Goal: Communication & Community: Answer question/provide support

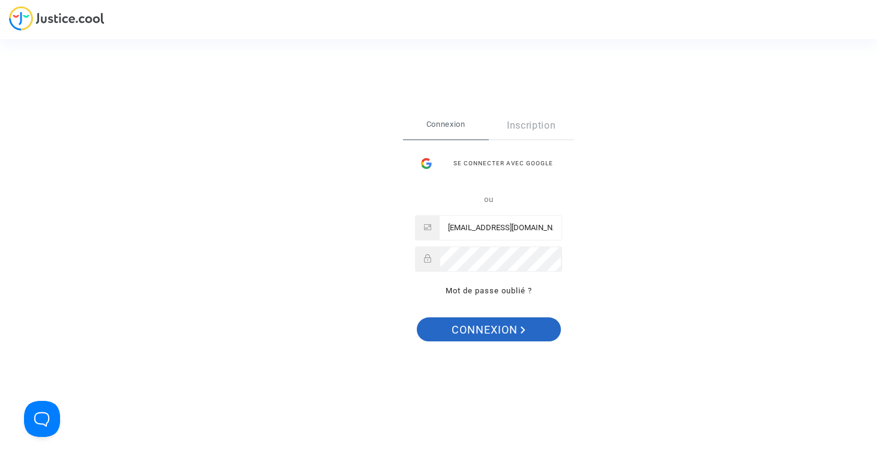
click at [459, 328] on span "Connexion" at bounding box center [489, 329] width 74 height 25
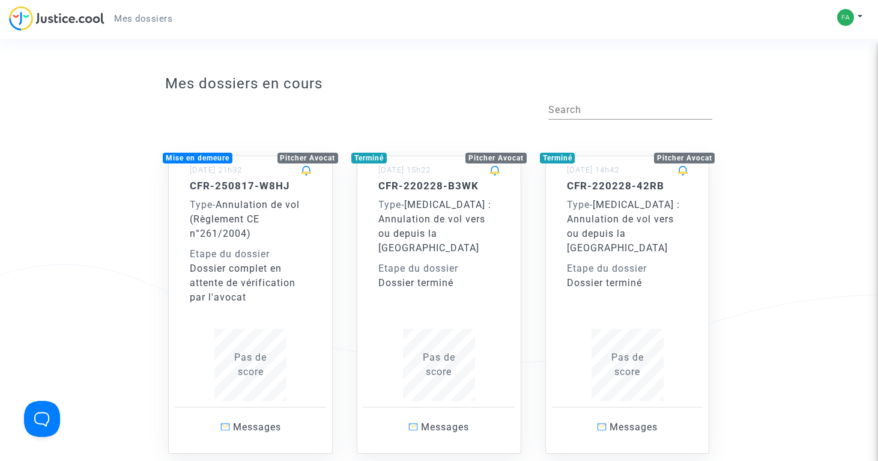
click at [241, 251] on div "Etape du dossier" at bounding box center [250, 254] width 121 height 14
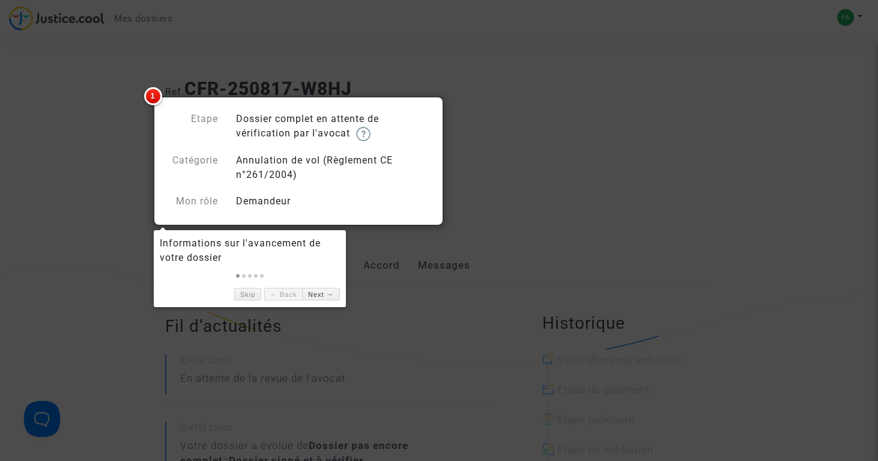
click at [93, 171] on div at bounding box center [439, 230] width 878 height 461
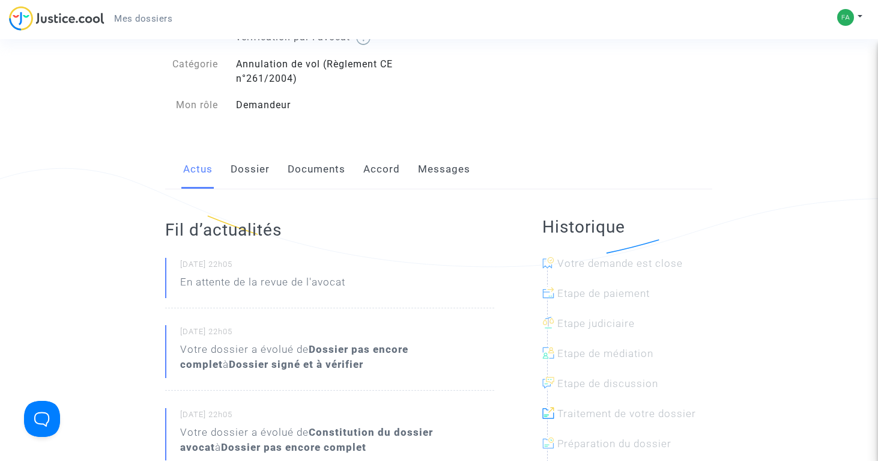
scroll to position [95, 0]
click at [247, 169] on link "Dossier" at bounding box center [250, 171] width 39 height 40
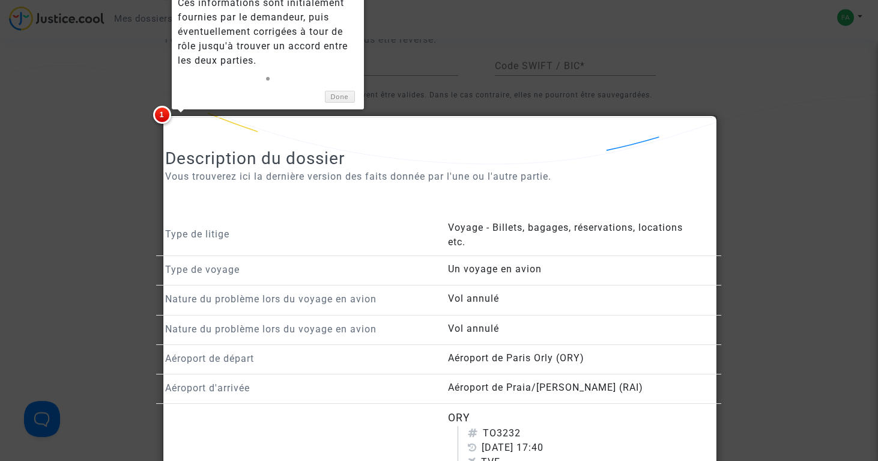
scroll to position [536, 0]
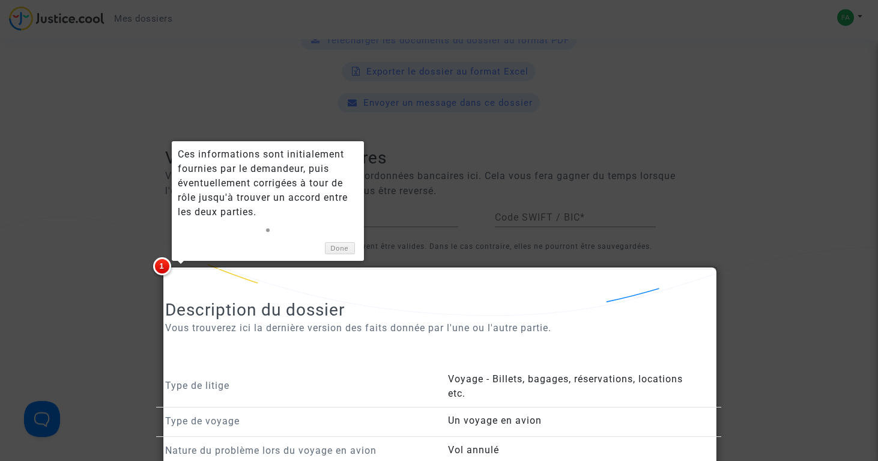
click at [57, 249] on div at bounding box center [439, 230] width 878 height 461
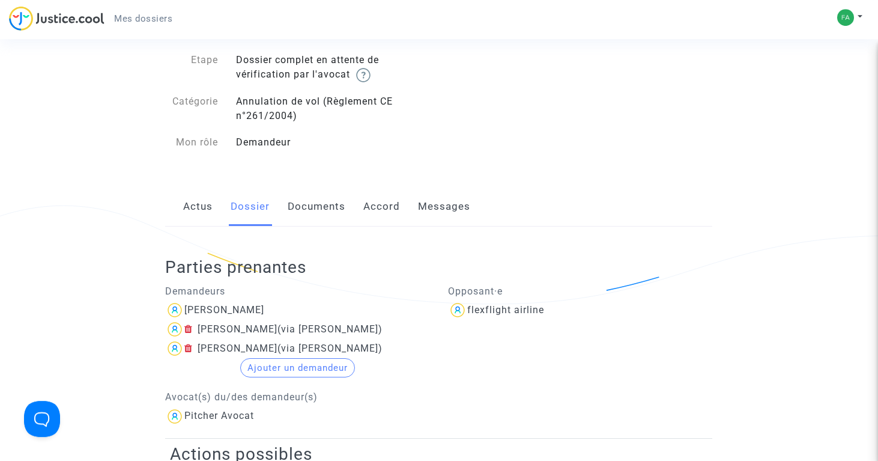
scroll to position [0, 0]
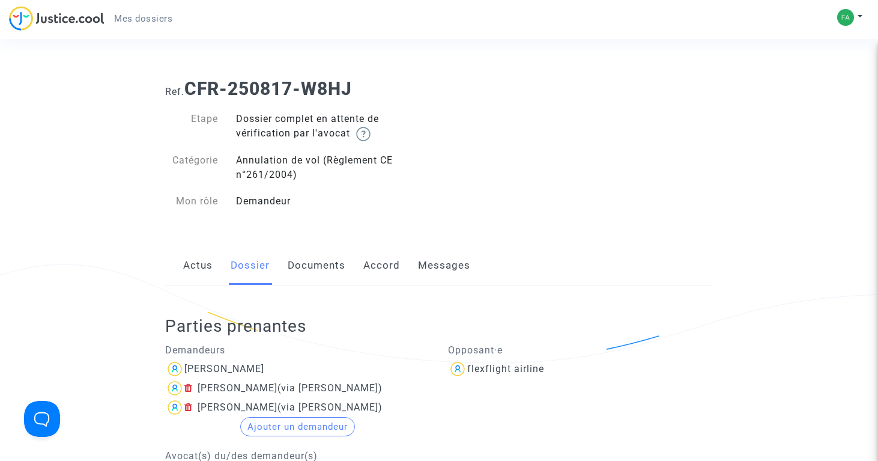
click at [324, 267] on link "Documents" at bounding box center [317, 266] width 58 height 40
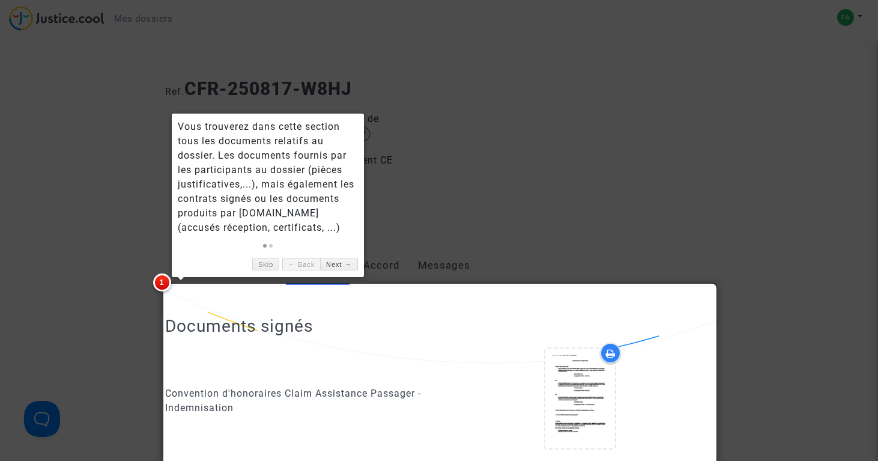
click at [410, 216] on div at bounding box center [439, 230] width 878 height 461
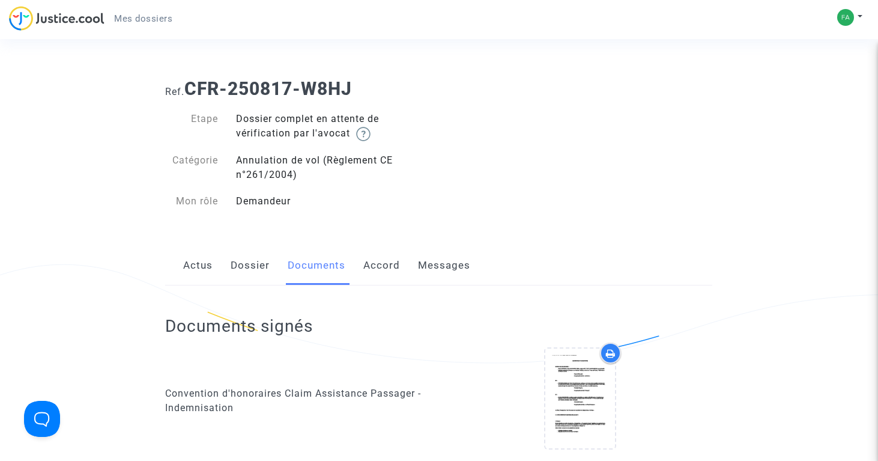
click at [429, 265] on link "Messages" at bounding box center [444, 266] width 52 height 40
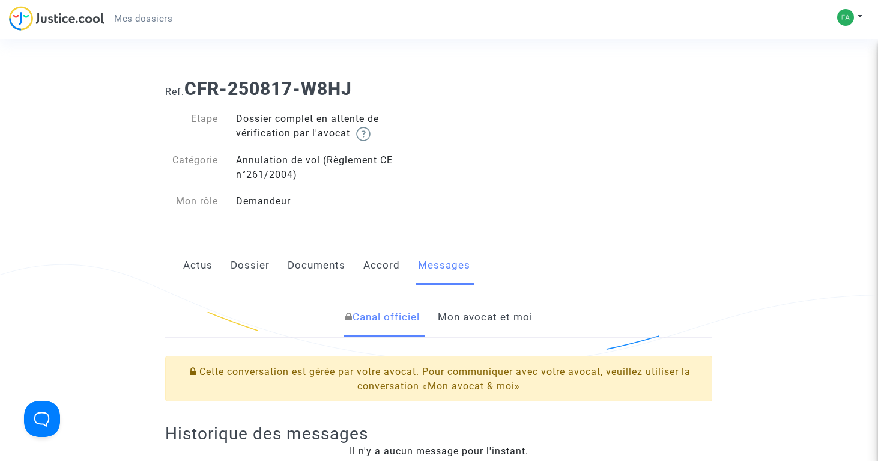
click at [443, 219] on div "Ref. CFR-250817-W8HJ Etape Dossier complet en attente de vérification par l'avo…" at bounding box center [438, 145] width 565 height 152
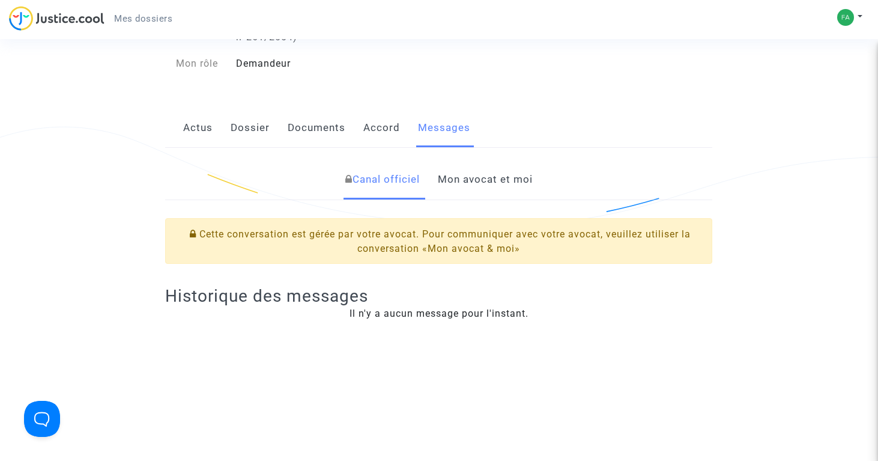
click at [484, 177] on link "Mon avocat et moi" at bounding box center [485, 180] width 95 height 40
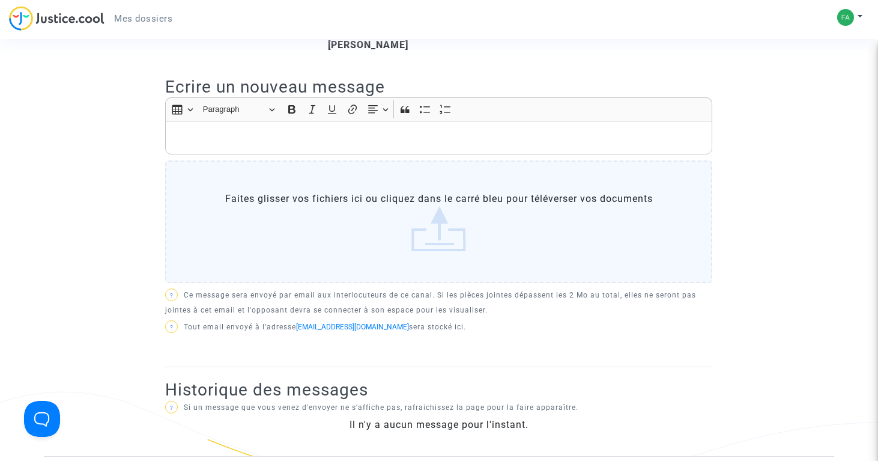
scroll to position [354, 0]
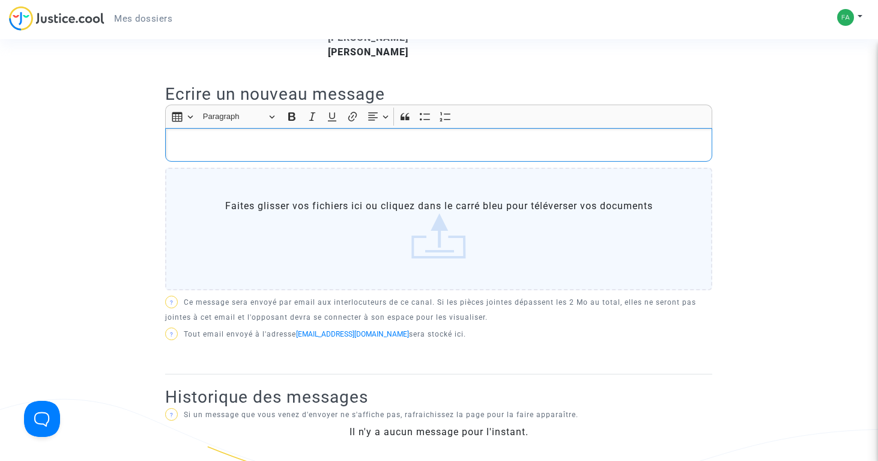
click at [324, 153] on p "Rich Text Editor, main" at bounding box center [439, 145] width 534 height 15
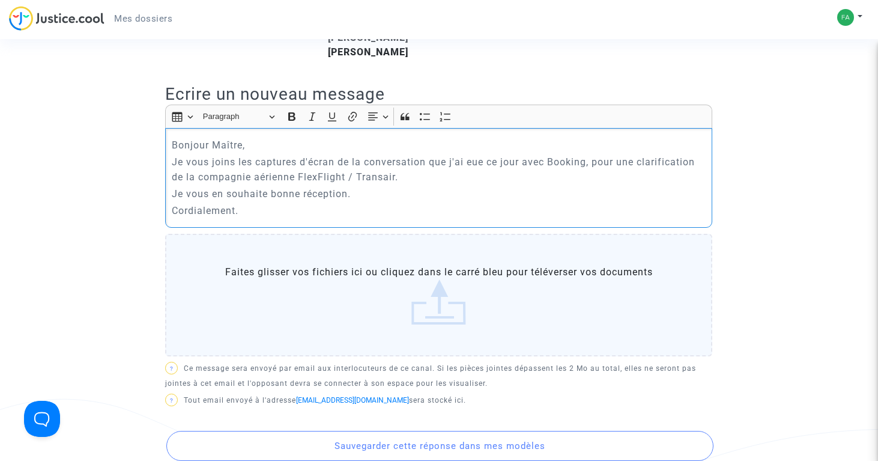
click at [234, 171] on p "Je vous joins les captures d'écran de la conversation que j'ai eue ce jour avec…" at bounding box center [439, 169] width 534 height 30
click at [459, 318] on label "Faites glisser vos fichiers ici ou cliquez dans le carré bleu pour téléverser v…" at bounding box center [438, 295] width 547 height 122
click at [0, 0] on input "Faites glisser vos fichiers ici ou cliquez dans le carré bleu pour téléverser v…" at bounding box center [0, 0] width 0 height 0
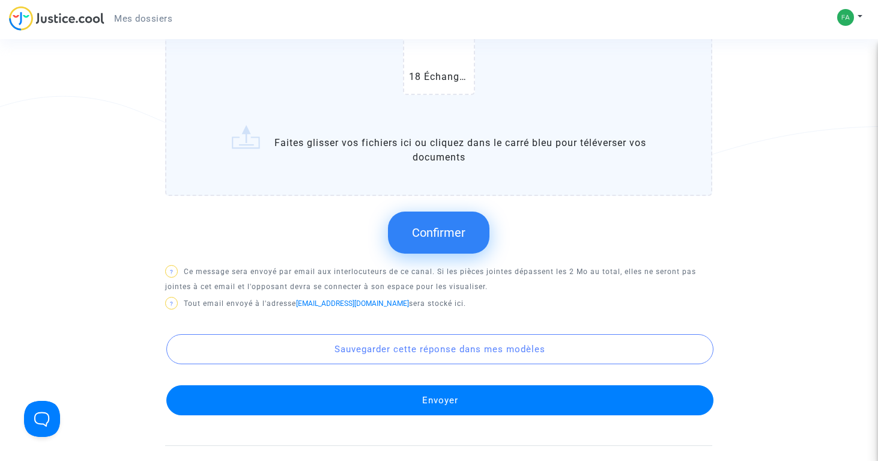
scroll to position [644, 0]
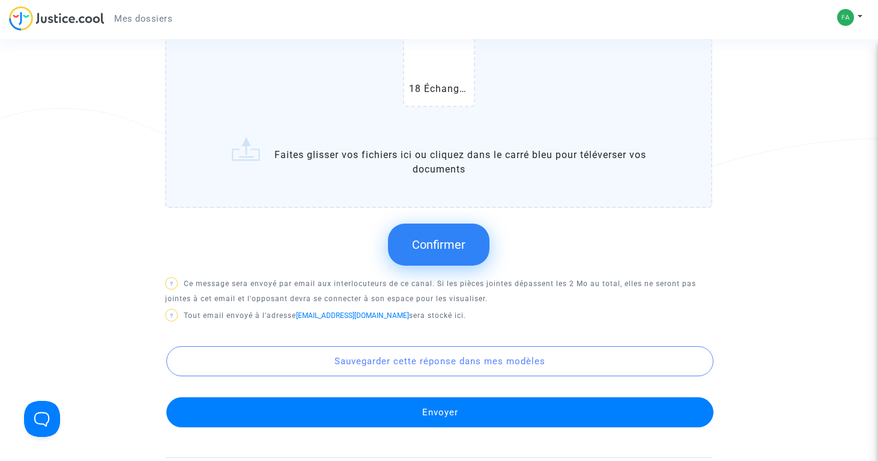
click at [440, 252] on span "Confirmer" at bounding box center [438, 244] width 53 height 14
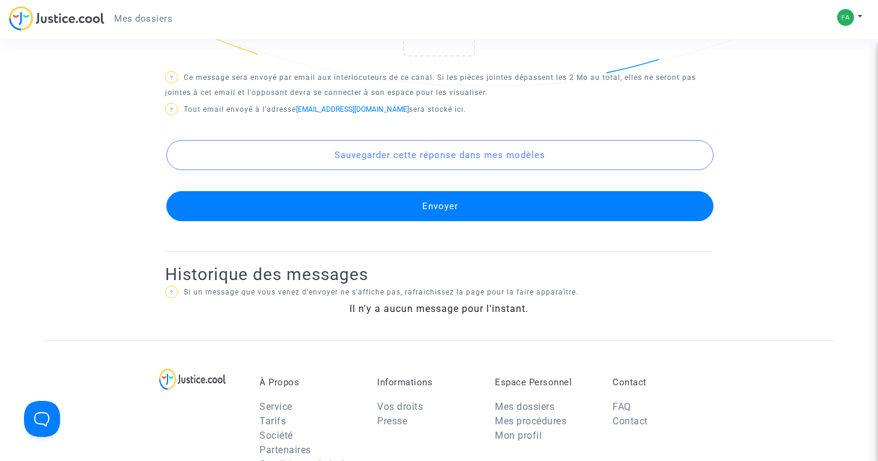
scroll to position [763, 0]
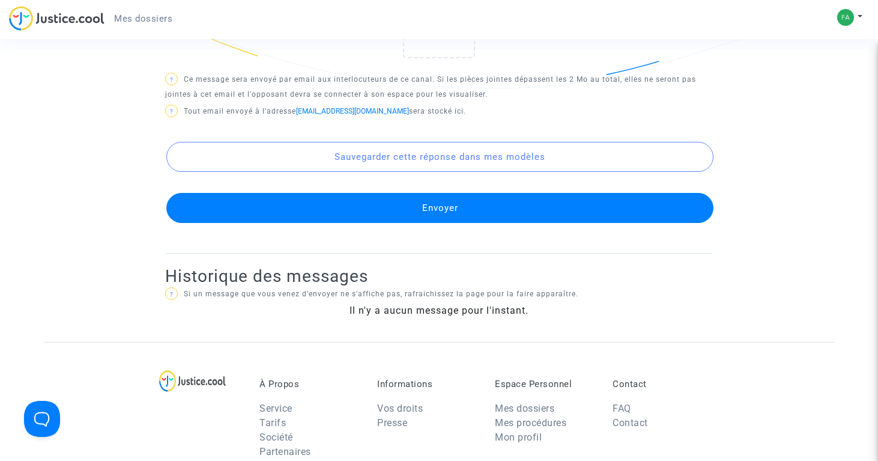
click at [431, 217] on button "Envoyer" at bounding box center [439, 208] width 547 height 30
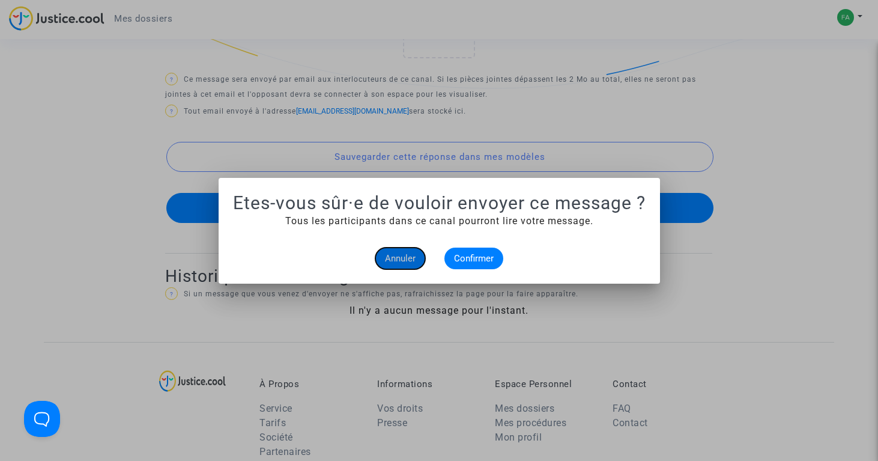
click at [401, 258] on span "Annuler" at bounding box center [400, 258] width 31 height 11
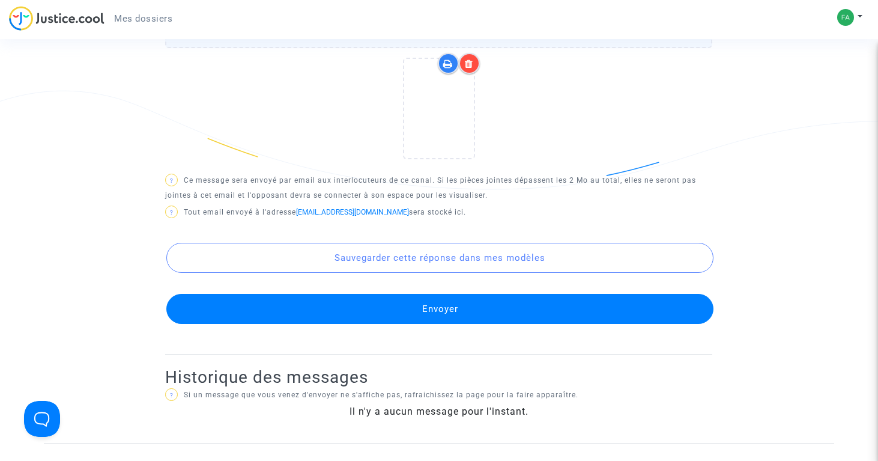
scroll to position [665, 0]
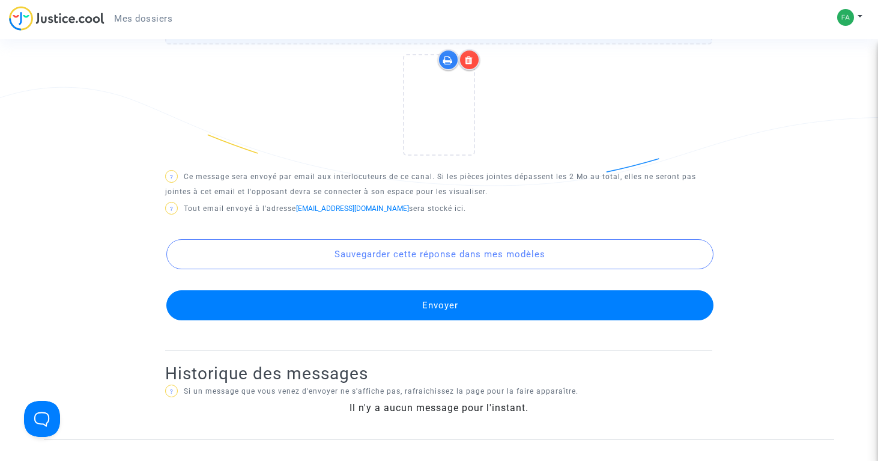
click at [479, 316] on button "Envoyer" at bounding box center [439, 305] width 547 height 30
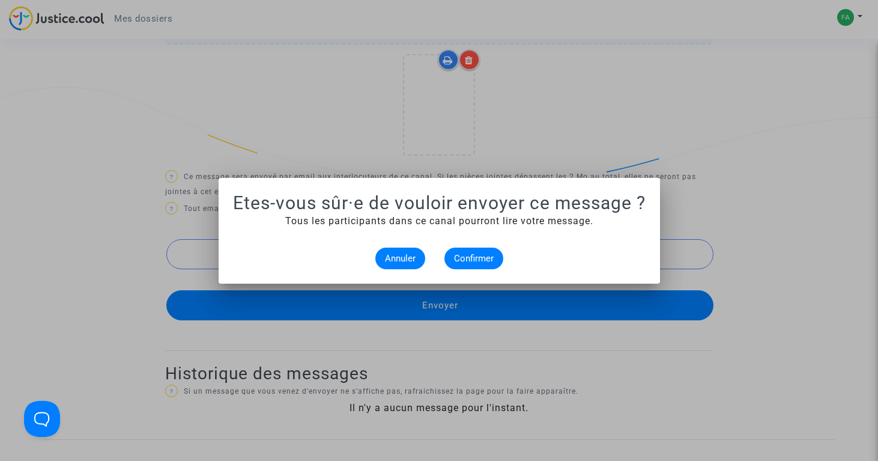
scroll to position [0, 0]
click at [472, 260] on span "Confirmer" at bounding box center [474, 258] width 40 height 11
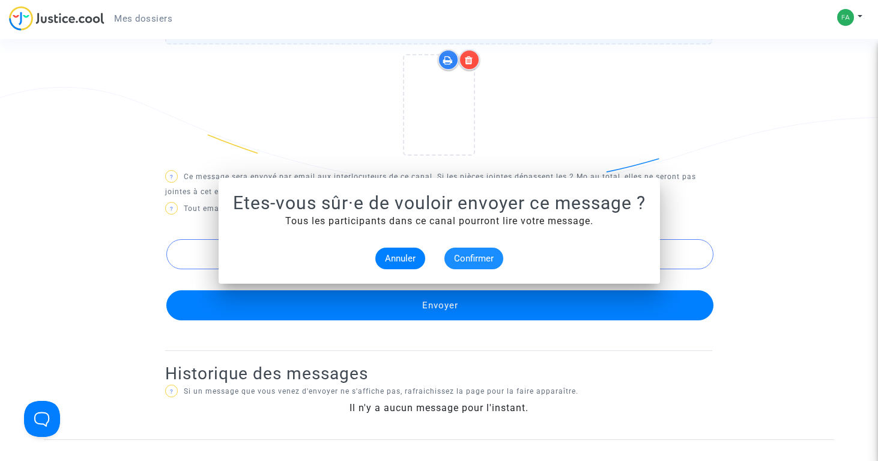
scroll to position [665, 0]
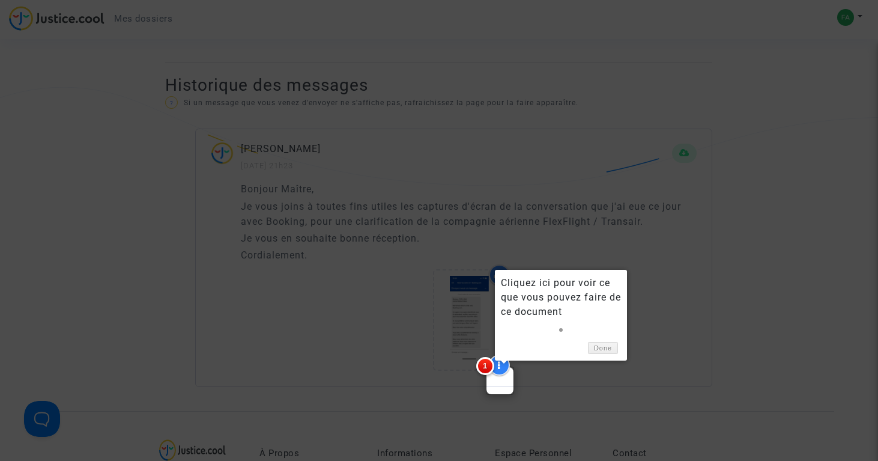
click at [369, 339] on div at bounding box center [439, 230] width 878 height 461
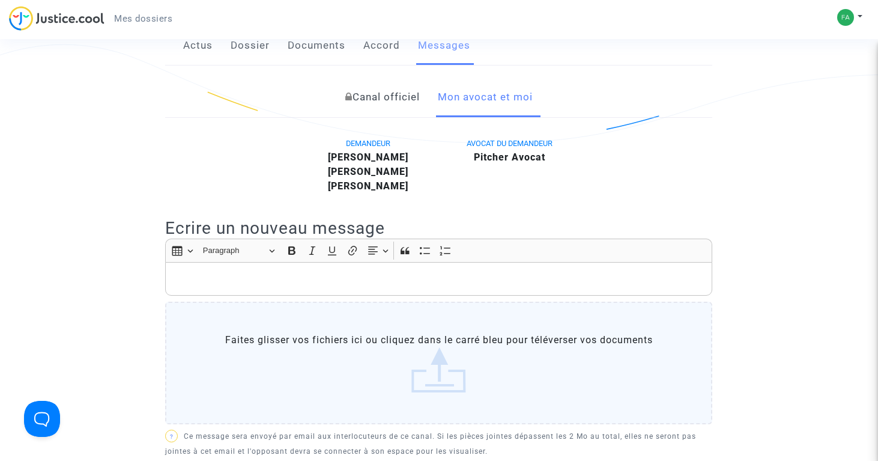
scroll to position [202, 0]
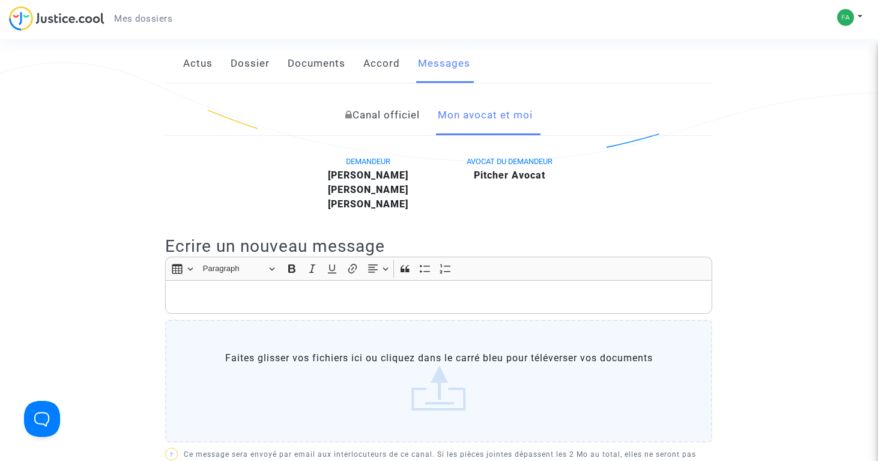
click at [387, 107] on link "Canal officiel" at bounding box center [382, 115] width 74 height 40
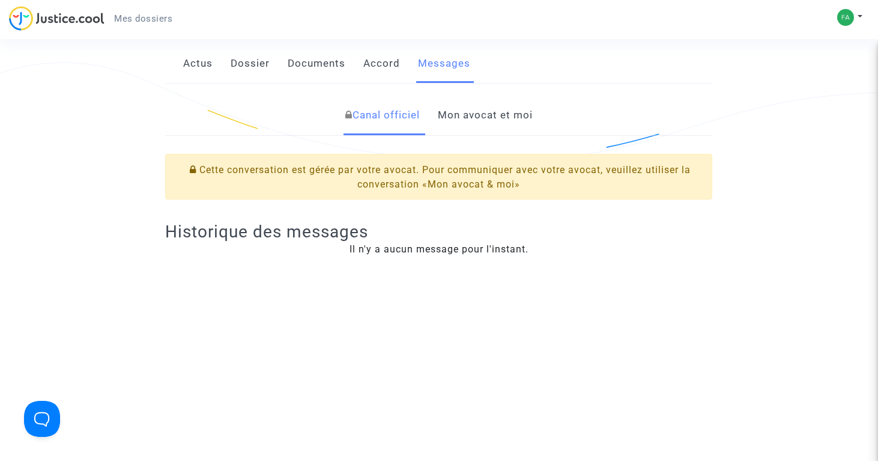
click at [462, 121] on link "Mon avocat et moi" at bounding box center [485, 115] width 95 height 40
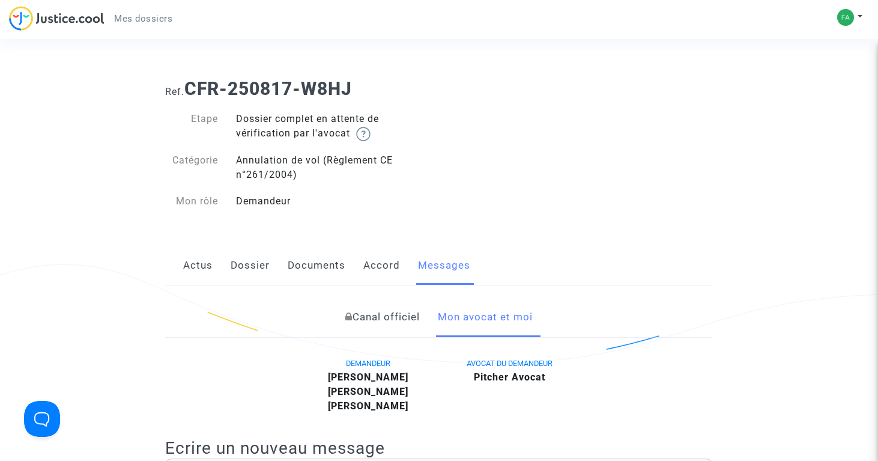
click at [199, 264] on link "Actus" at bounding box center [197, 266] width 29 height 40
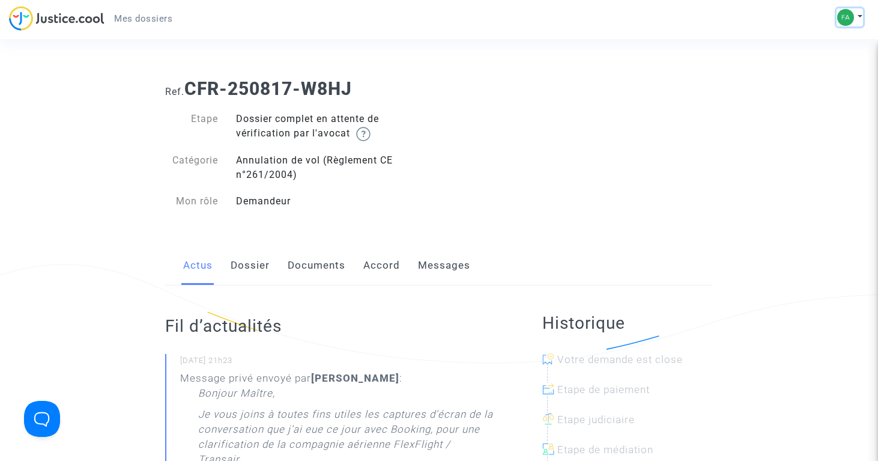
click at [853, 14] on img at bounding box center [845, 17] width 17 height 17
click at [814, 81] on link "Déconnexion" at bounding box center [814, 80] width 95 height 19
